Goal: Check status: Check status

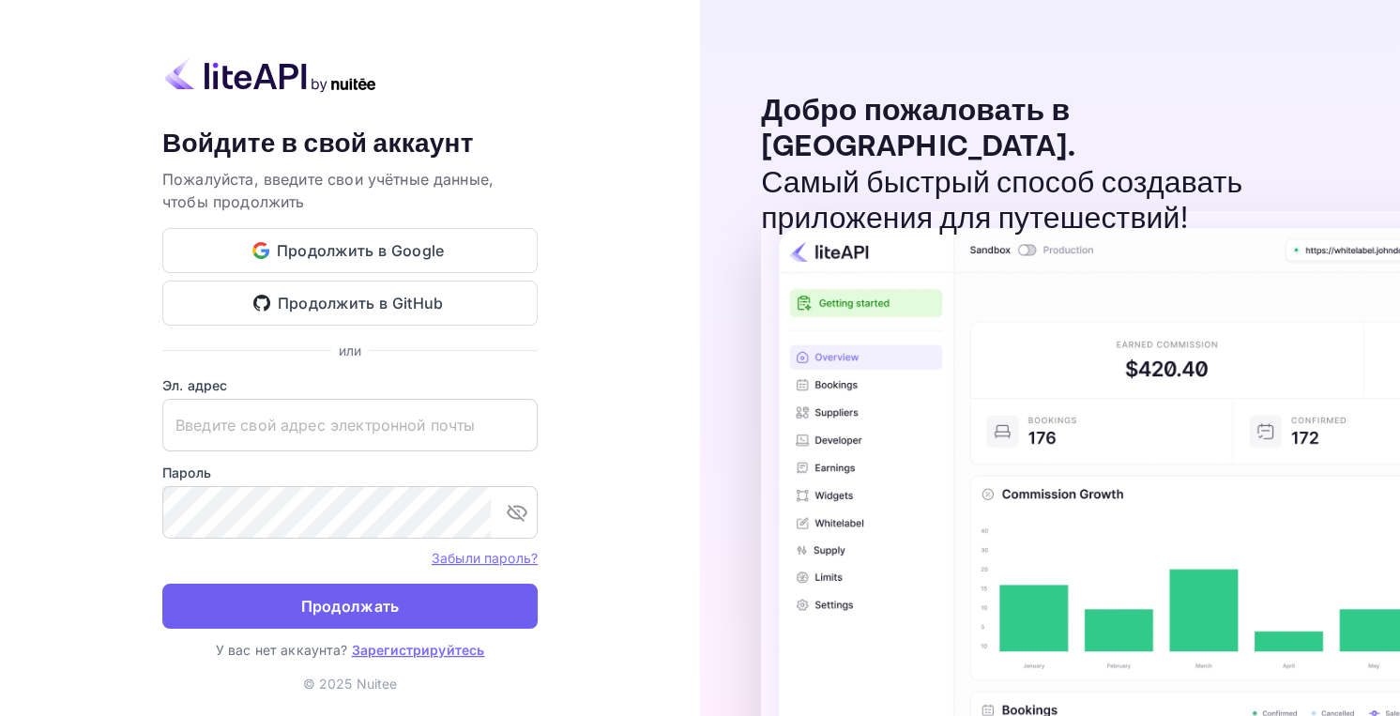
type input "[EMAIL_ADDRESS][DOMAIN_NAME]"
click at [301, 607] on ya-tr-span "Продолжать" at bounding box center [350, 606] width 98 height 25
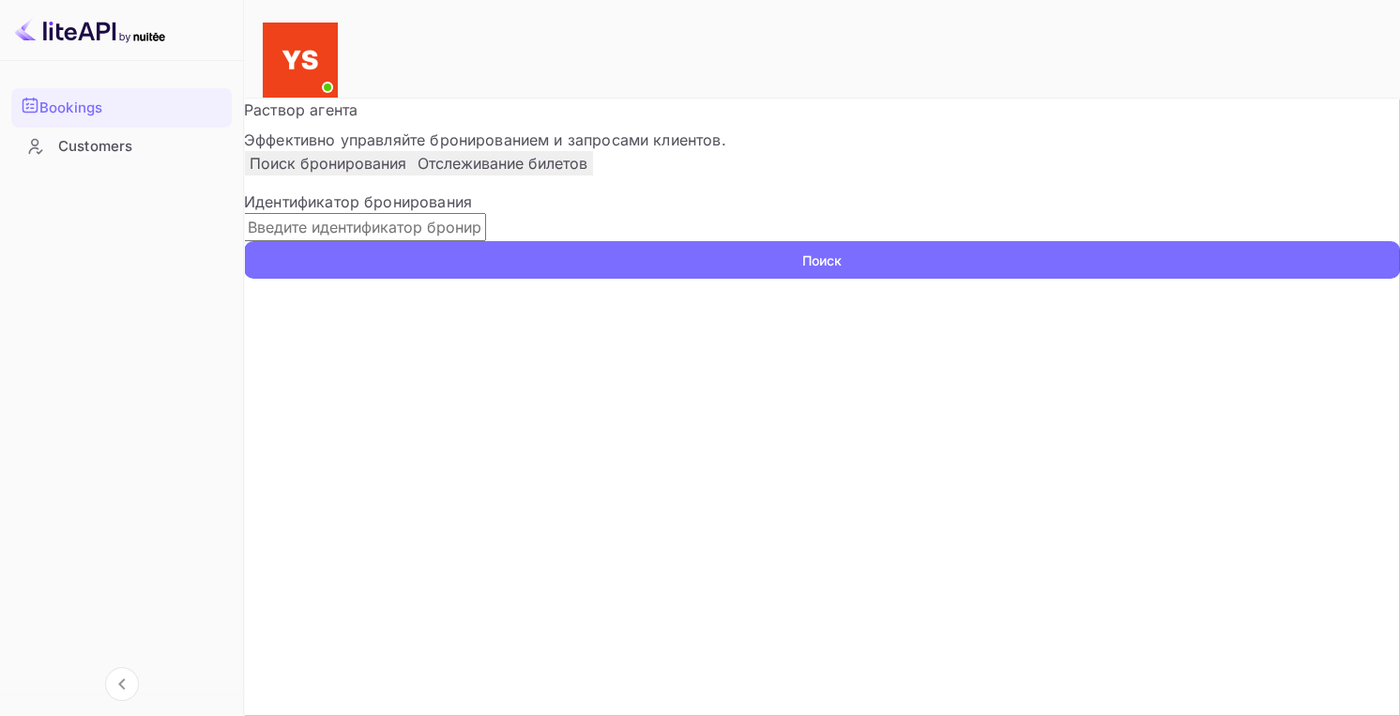
click at [474, 241] on input "text" at bounding box center [365, 227] width 242 height 28
paste input "8757749"
type input "8757749"
click at [841, 270] on ya-tr-span "Поиск" at bounding box center [821, 260] width 39 height 20
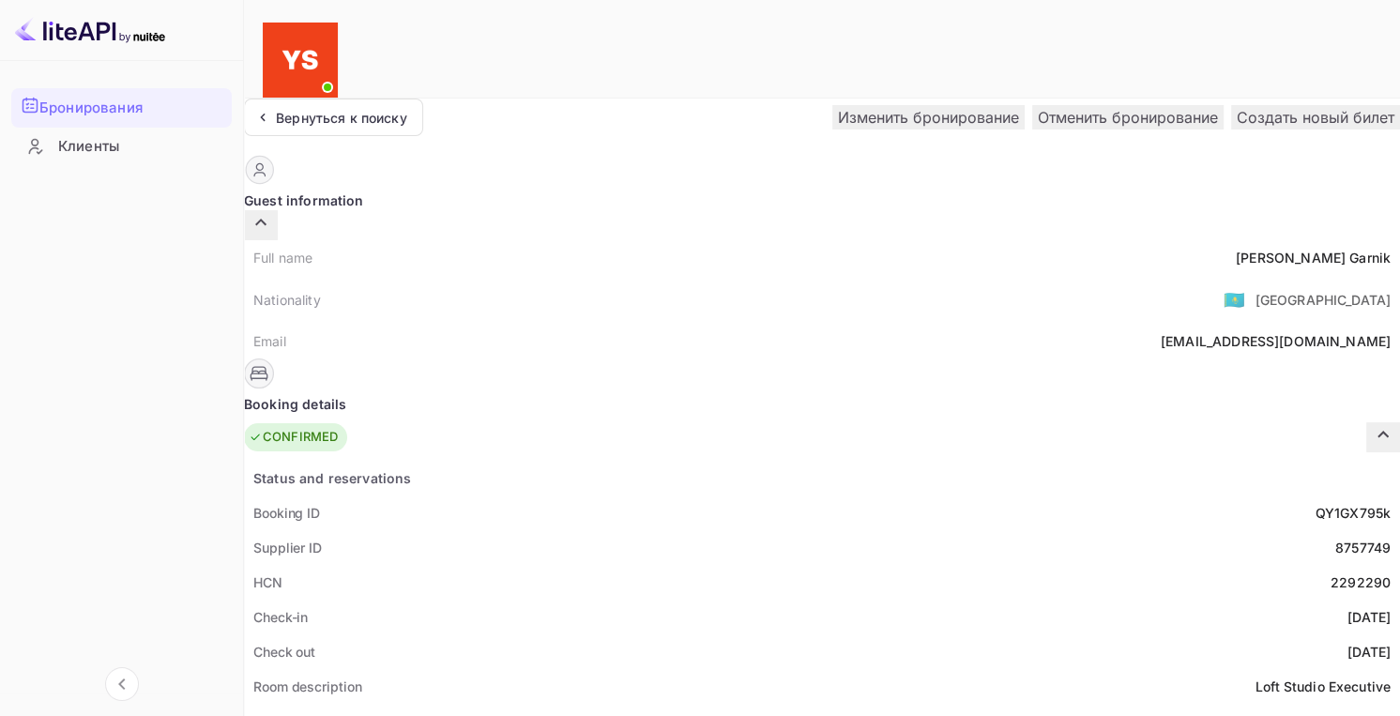
scroll to position [188, 0]
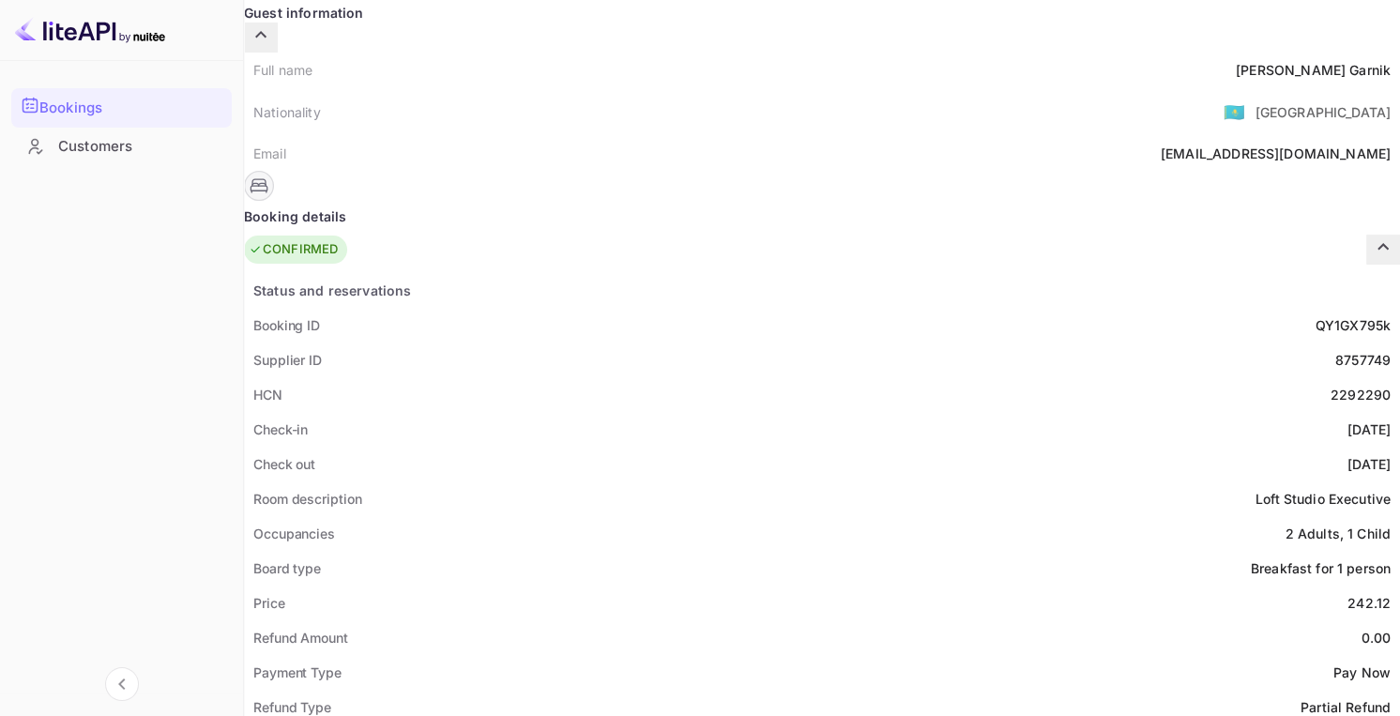
scroll to position [281, 0]
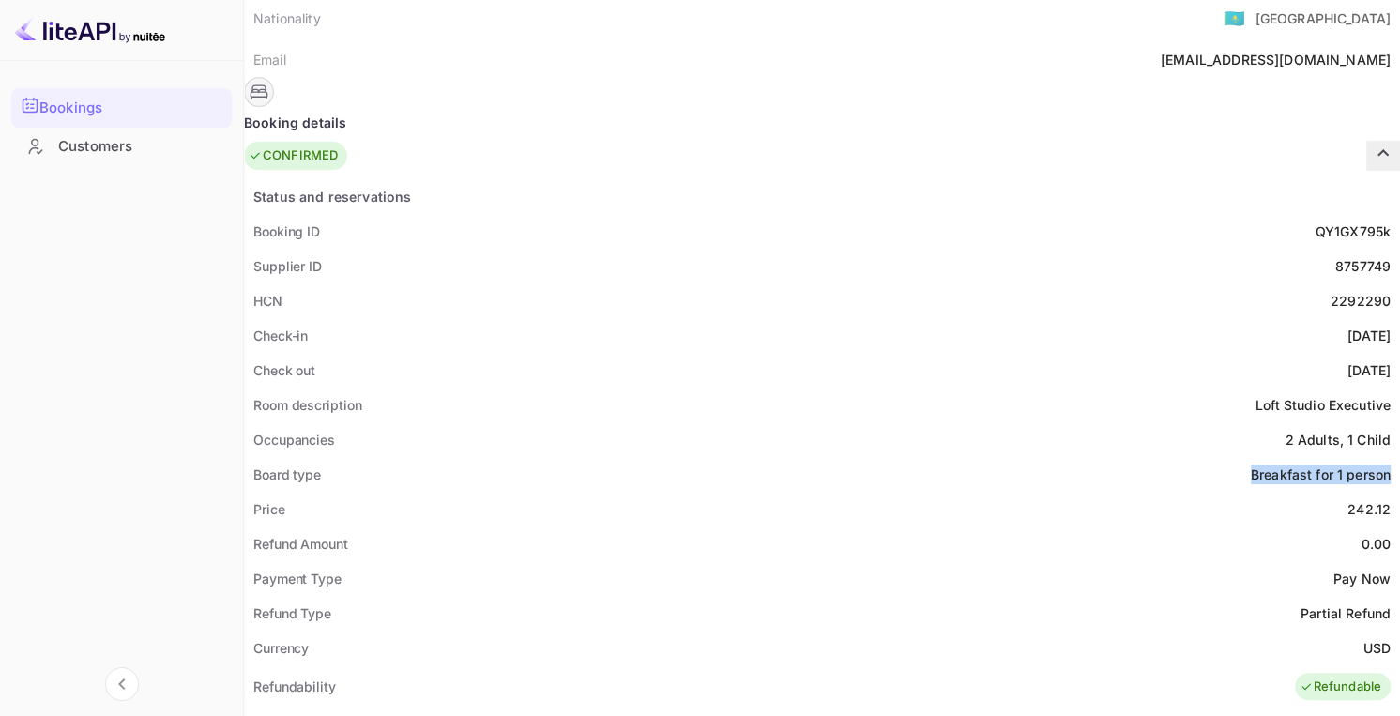
drag, startPoint x: 650, startPoint y: 426, endPoint x: 807, endPoint y: 428, distance: 156.7
copy ya-tr-span "Breakfast for 1 person"
